Goal: Find specific page/section: Find specific page/section

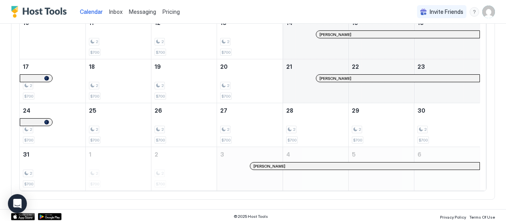
scroll to position [190, 0]
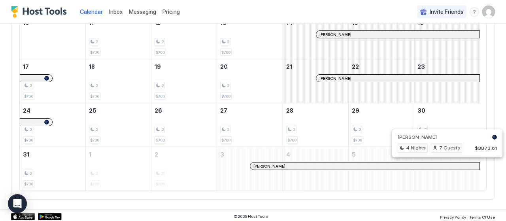
click at [443, 164] on div at bounding box center [444, 166] width 6 height 6
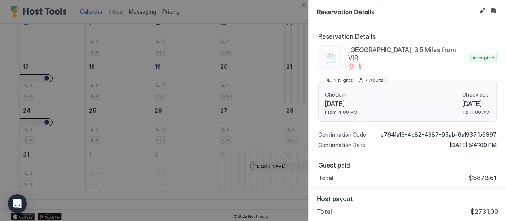
scroll to position [0, 0]
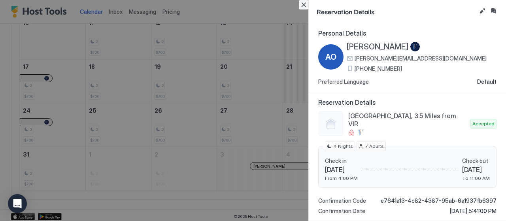
click at [304, 4] on button "Close" at bounding box center [303, 4] width 9 height 9
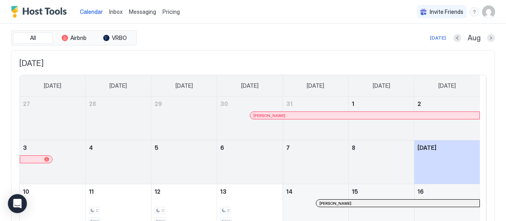
scroll to position [20, 0]
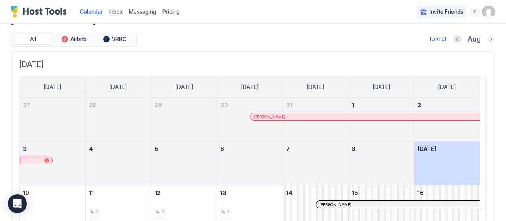
click at [487, 41] on button "Next month" at bounding box center [491, 39] width 8 height 8
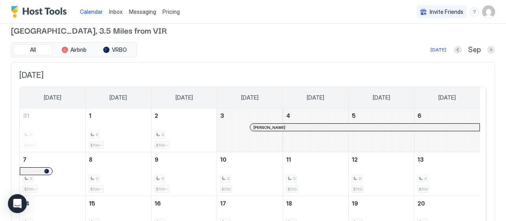
scroll to position [8, 0]
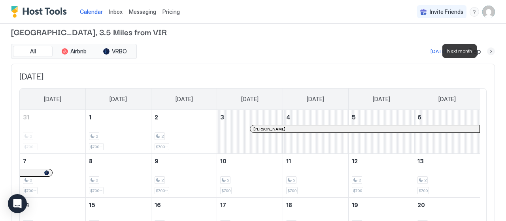
click at [487, 51] on button "Next month" at bounding box center [491, 51] width 8 height 8
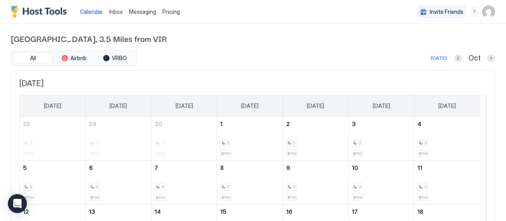
scroll to position [1, 0]
click at [487, 58] on button "Next month" at bounding box center [491, 58] width 8 height 8
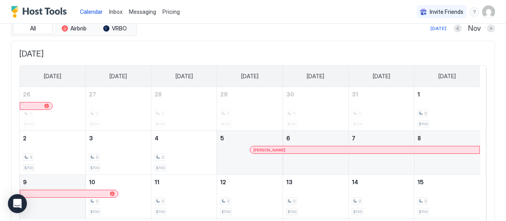
scroll to position [26, 0]
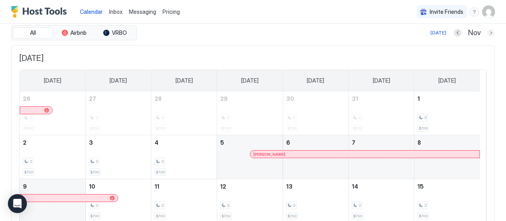
click at [487, 34] on button "Next month" at bounding box center [491, 33] width 8 height 8
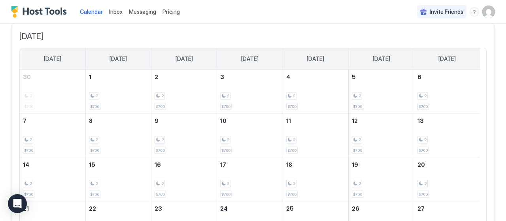
scroll to position [0, 0]
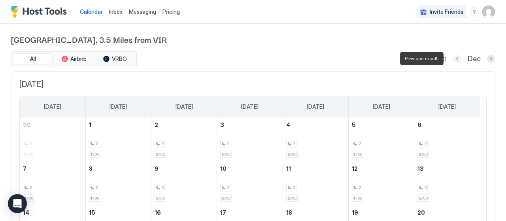
click at [453, 57] on button "Previous month" at bounding box center [457, 59] width 8 height 8
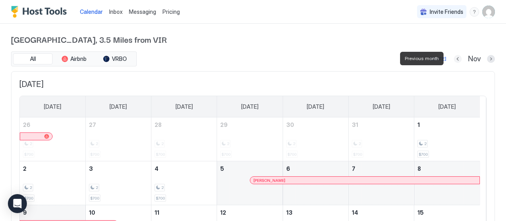
click at [454, 57] on button "Previous month" at bounding box center [458, 59] width 8 height 8
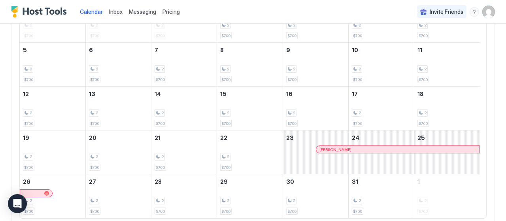
scroll to position [126, 0]
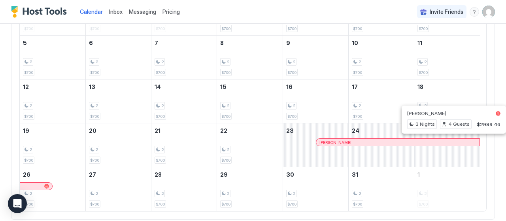
click at [458, 139] on div "[PERSON_NAME]" at bounding box center [397, 142] width 163 height 7
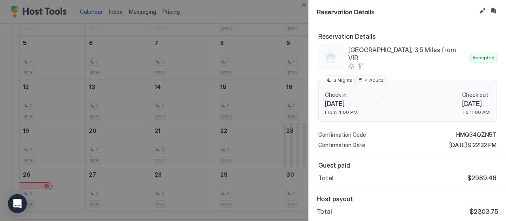
scroll to position [0, 0]
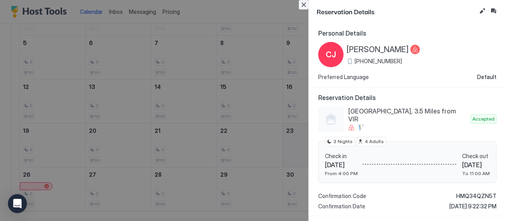
click at [303, 5] on button "Close" at bounding box center [303, 4] width 9 height 9
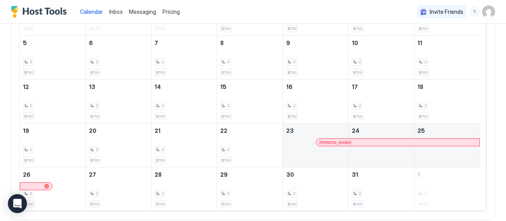
click at [376, 140] on div "[PERSON_NAME]" at bounding box center [397, 142] width 157 height 5
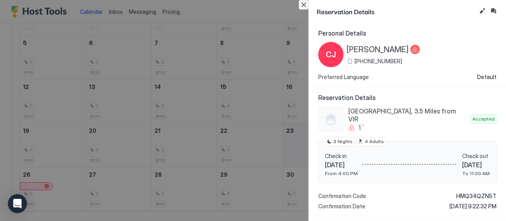
click at [300, 5] on button "Close" at bounding box center [303, 4] width 9 height 9
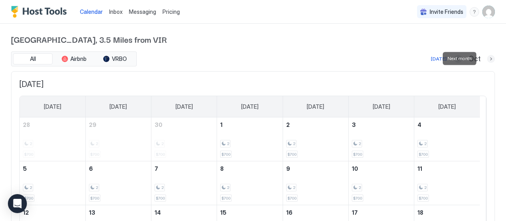
click at [487, 58] on button "Next month" at bounding box center [491, 59] width 8 height 8
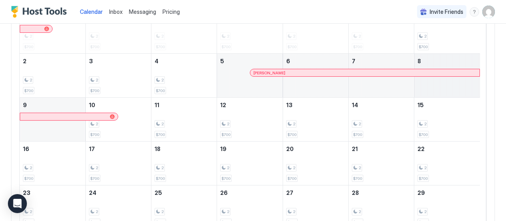
scroll to position [107, 0]
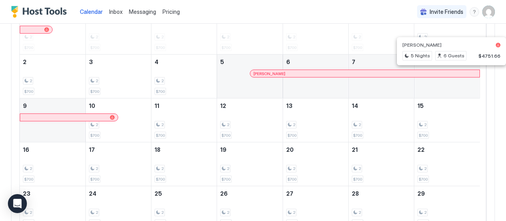
click at [448, 71] on div at bounding box center [448, 73] width 6 height 6
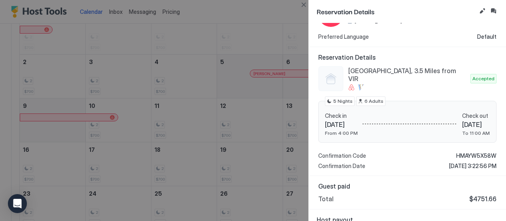
scroll to position [61, 0]
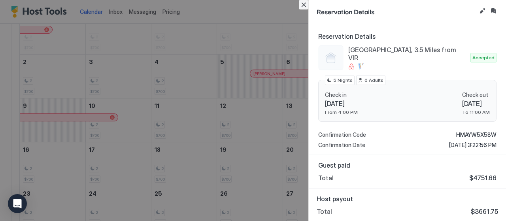
click at [304, 7] on button "Close" at bounding box center [303, 4] width 9 height 9
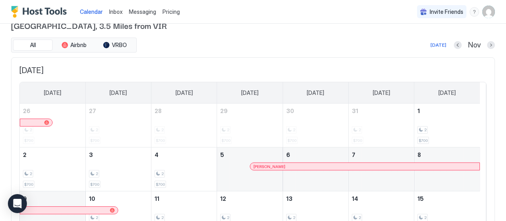
scroll to position [13, 0]
click at [487, 47] on button "Next month" at bounding box center [491, 45] width 8 height 8
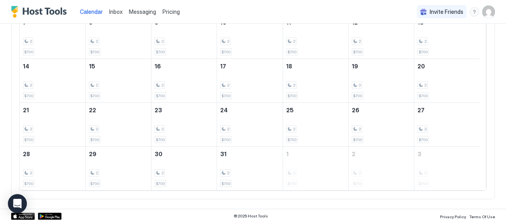
scroll to position [0, 0]
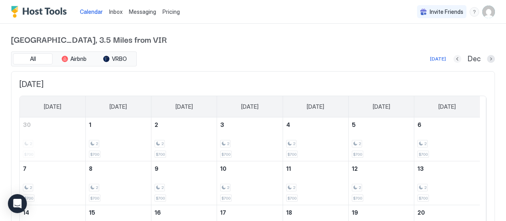
click at [453, 59] on button "Previous month" at bounding box center [457, 59] width 8 height 8
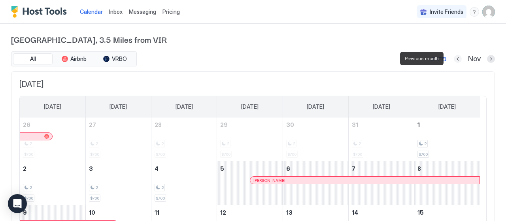
click at [454, 59] on button "Previous month" at bounding box center [458, 59] width 8 height 8
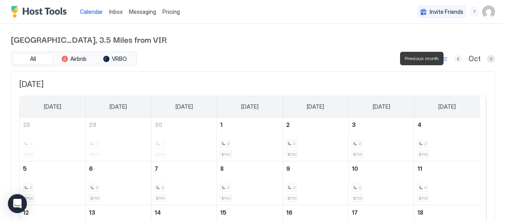
click at [454, 59] on button "Previous month" at bounding box center [458, 59] width 8 height 8
